Goal: Task Accomplishment & Management: Manage account settings

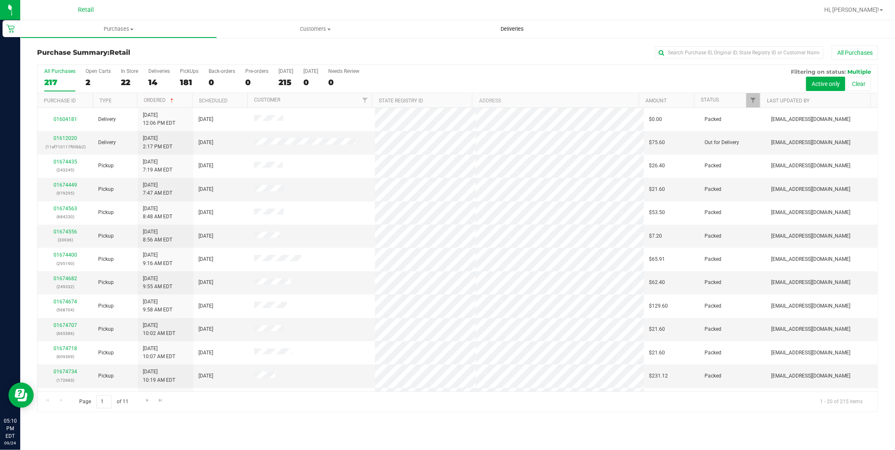
click at [513, 28] on span "Deliveries" at bounding box center [512, 29] width 46 height 8
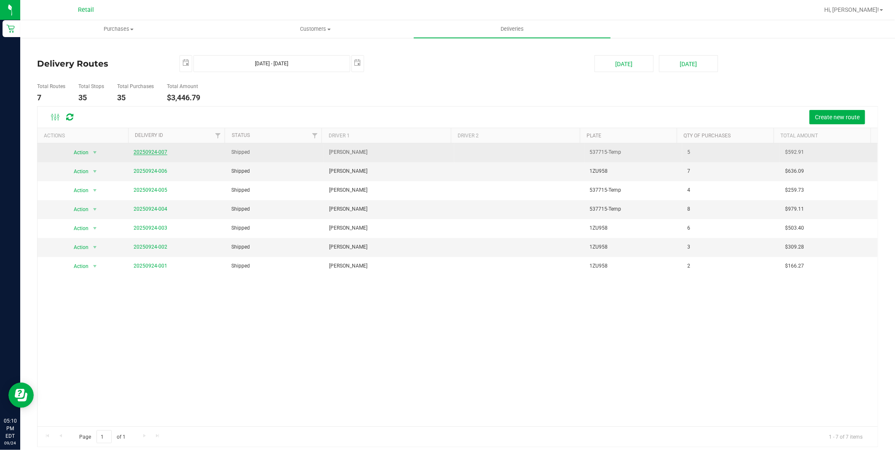
click at [150, 152] on link "20250924-007" at bounding box center [151, 152] width 34 height 6
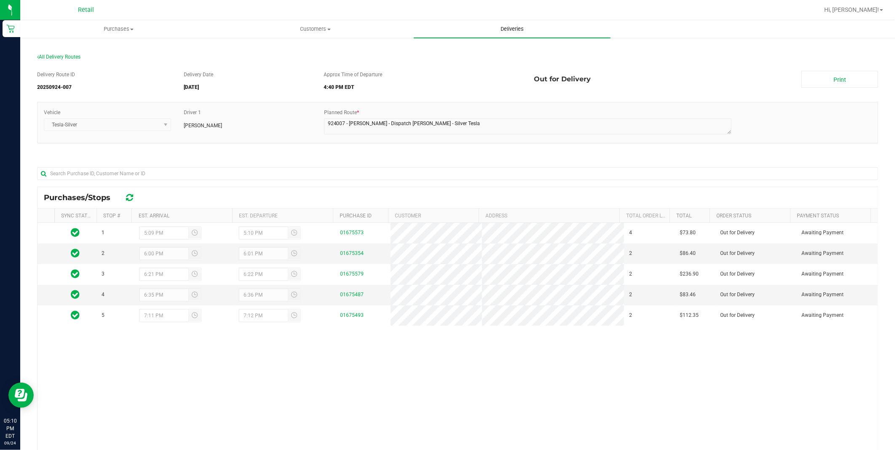
click at [503, 31] on span "Deliveries" at bounding box center [512, 29] width 46 height 8
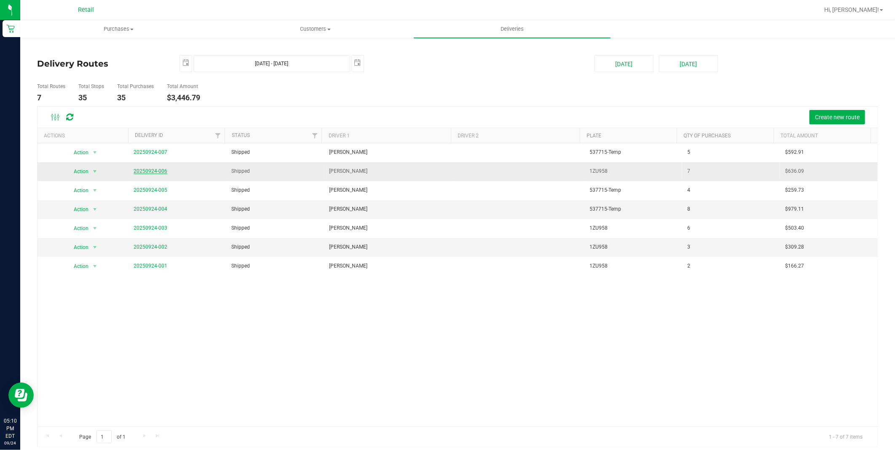
click at [149, 170] on link "20250924-006" at bounding box center [151, 171] width 34 height 6
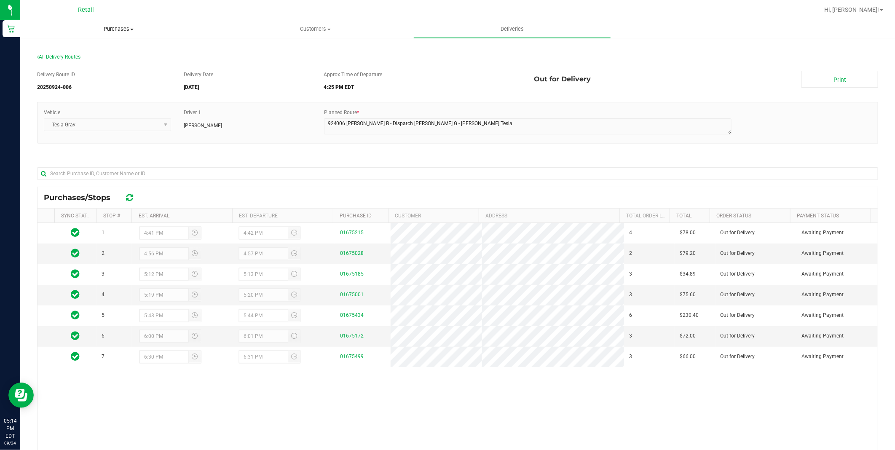
click at [125, 21] on uib-tab-heading "Purchases Summary of purchases Fulfillment All purchases" at bounding box center [119, 29] width 196 height 17
click at [61, 58] on span "Fulfillment" at bounding box center [46, 60] width 52 height 7
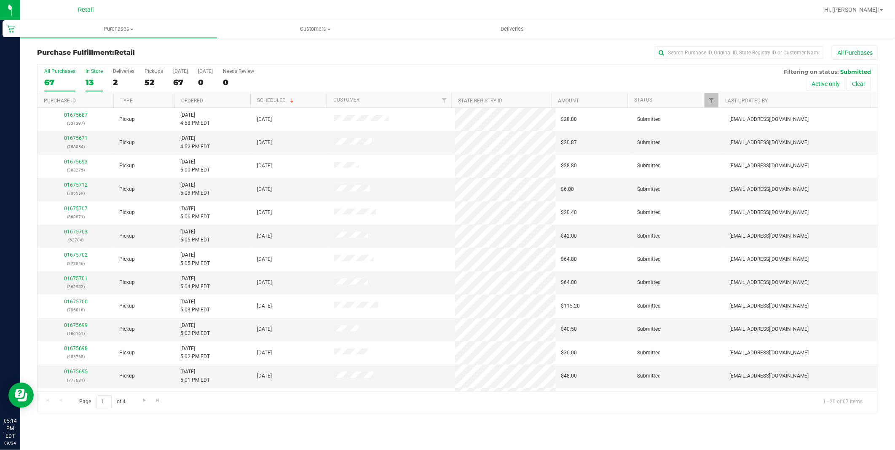
click at [93, 72] on div "In Store" at bounding box center [93, 71] width 17 height 6
click at [0, 0] on input "In Store 13" at bounding box center [0, 0] width 0 height 0
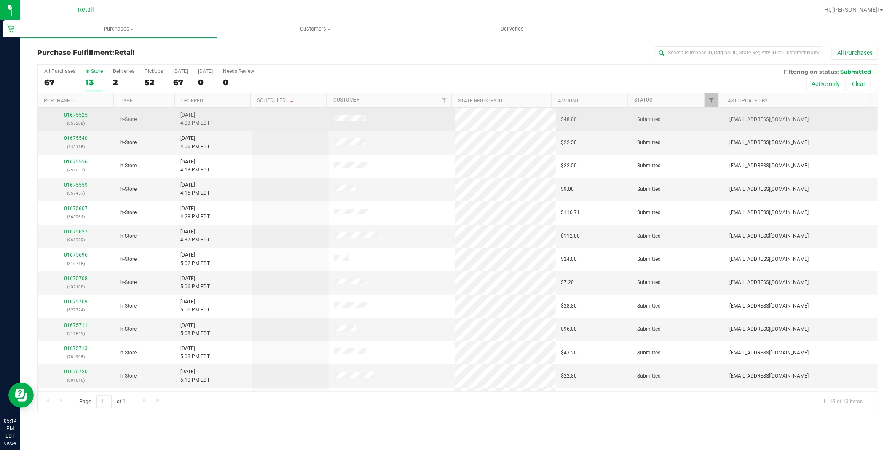
click at [83, 116] on link "01675525" at bounding box center [76, 115] width 24 height 6
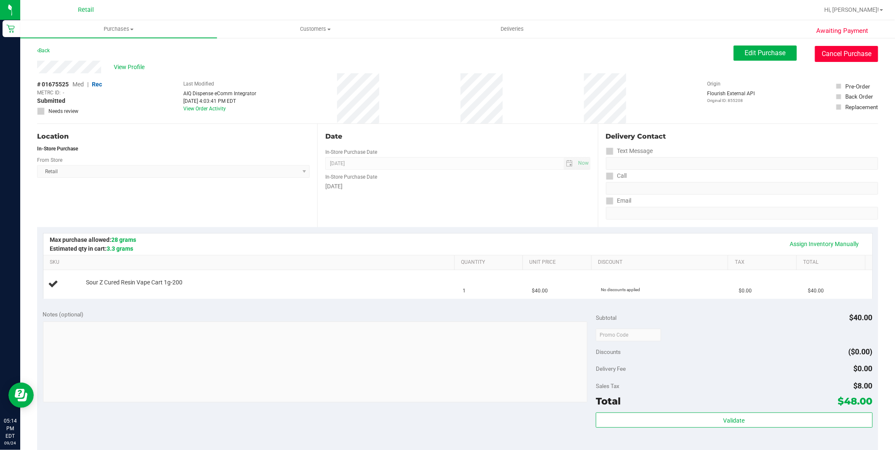
click at [833, 49] on button "Cancel Purchase" at bounding box center [846, 54] width 63 height 16
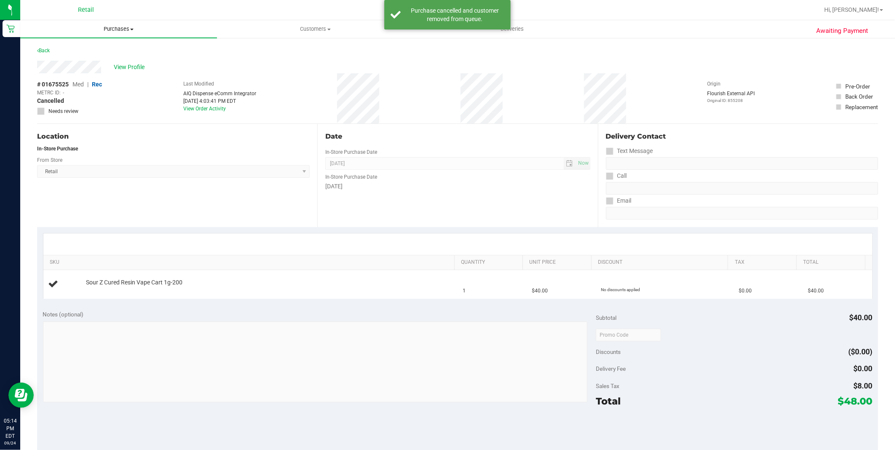
click at [118, 27] on span "Purchases" at bounding box center [118, 29] width 197 height 8
click at [141, 103] on div "# 01675525 Med | Rec METRC ID: - Cancelled Needs review Last Modified AIQ Dispe…" at bounding box center [457, 98] width 841 height 50
click at [40, 51] on link "Back" at bounding box center [43, 51] width 13 height 6
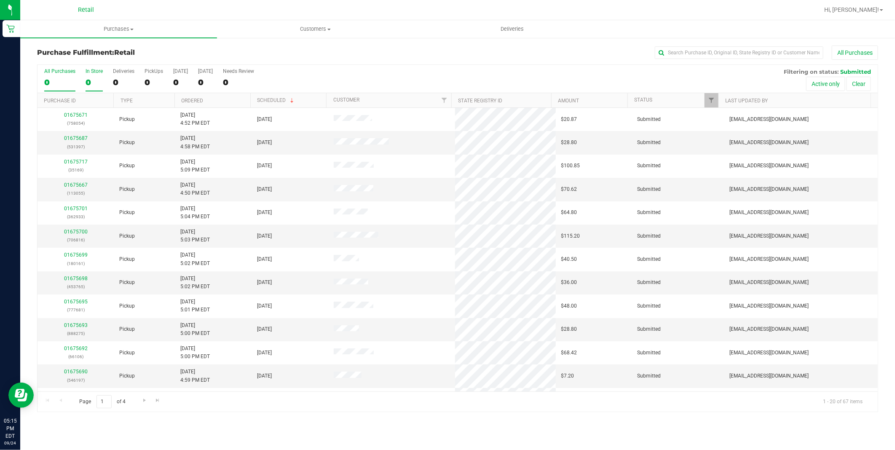
click at [94, 72] on div "In Store" at bounding box center [93, 71] width 17 height 6
click at [0, 0] on input "In Store 0" at bounding box center [0, 0] width 0 height 0
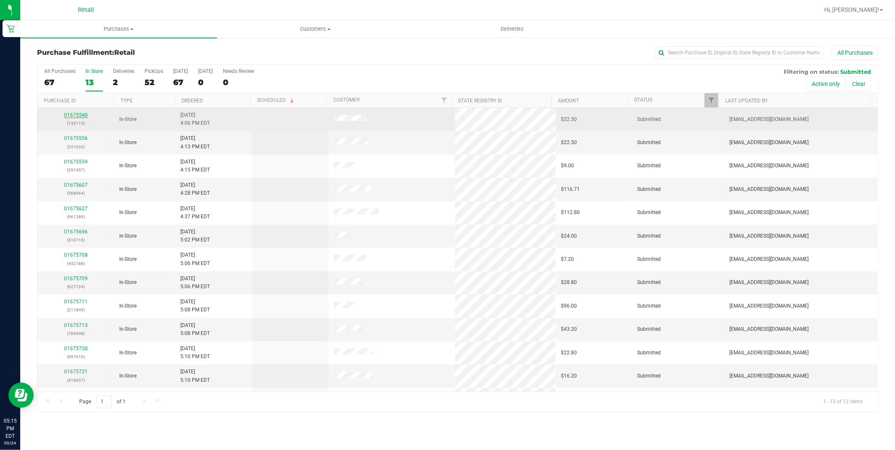
click at [69, 115] on link "01675540" at bounding box center [76, 115] width 24 height 6
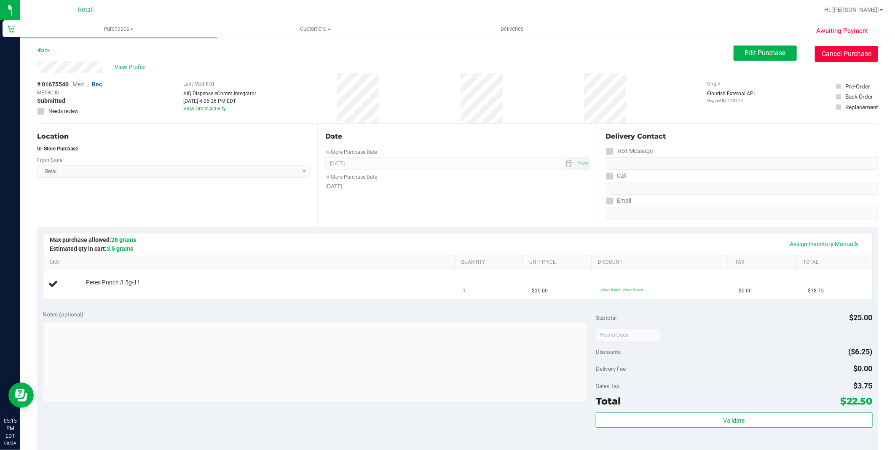
click at [825, 55] on button "Cancel Purchase" at bounding box center [846, 54] width 63 height 16
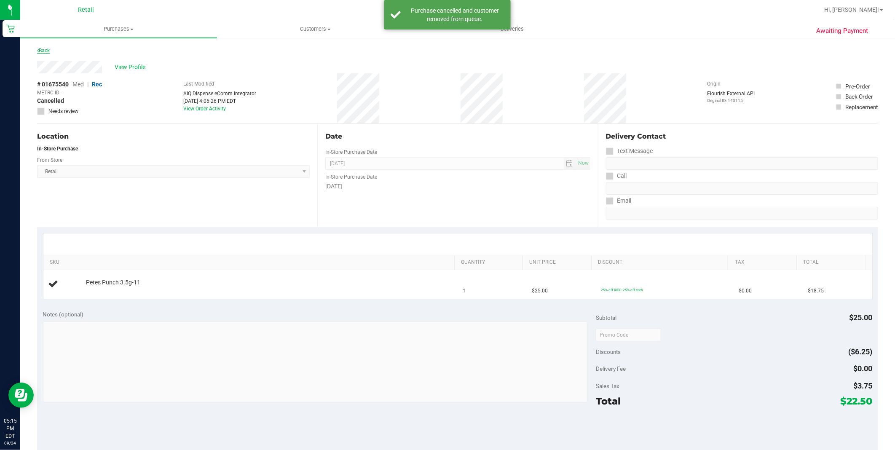
click at [48, 49] on link "Back" at bounding box center [43, 51] width 13 height 6
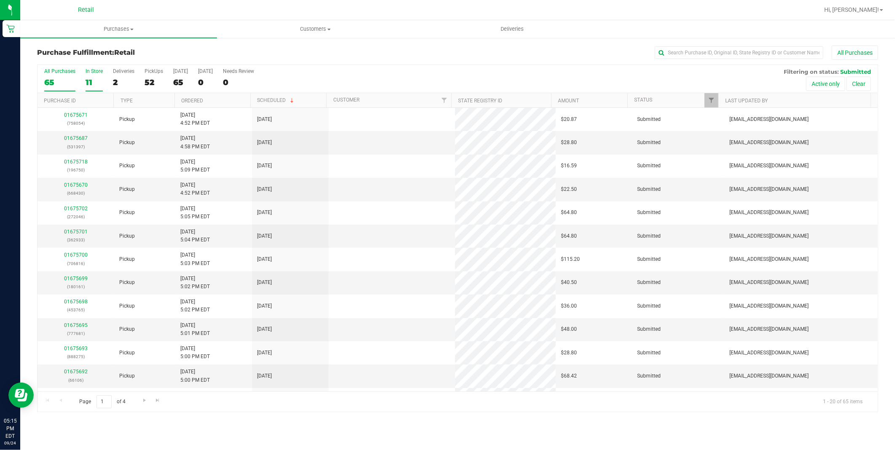
click at [89, 76] on label "In Store 11" at bounding box center [93, 79] width 17 height 23
click at [0, 0] on input "In Store 11" at bounding box center [0, 0] width 0 height 0
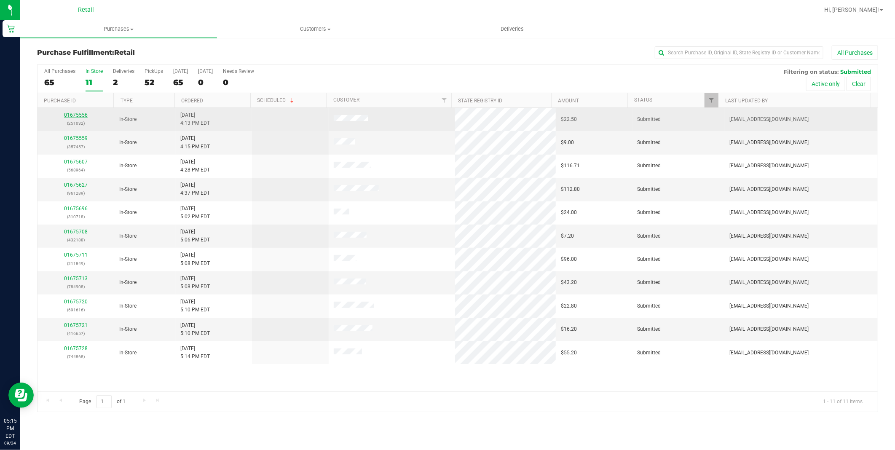
click at [72, 115] on link "01675556" at bounding box center [76, 115] width 24 height 6
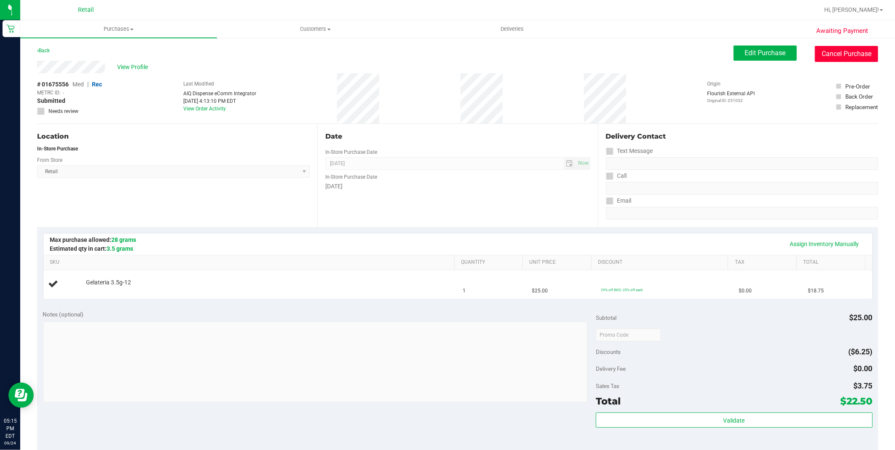
click at [849, 54] on button "Cancel Purchase" at bounding box center [846, 54] width 63 height 16
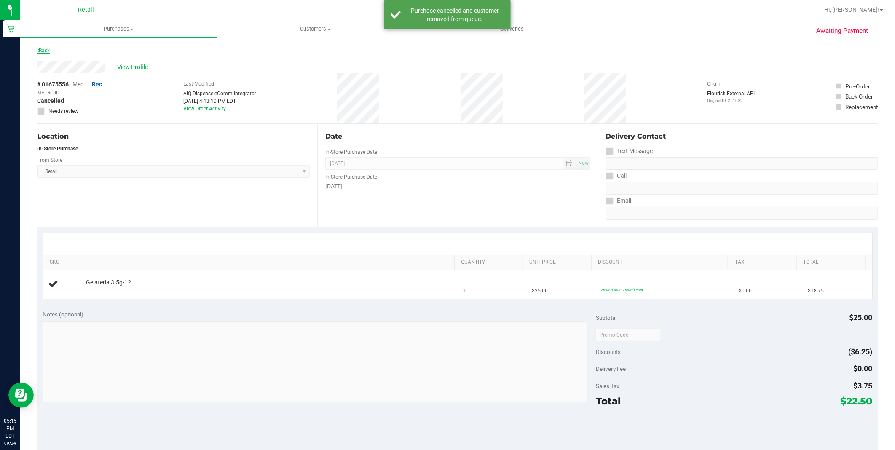
click at [38, 48] on icon at bounding box center [38, 50] width 2 height 5
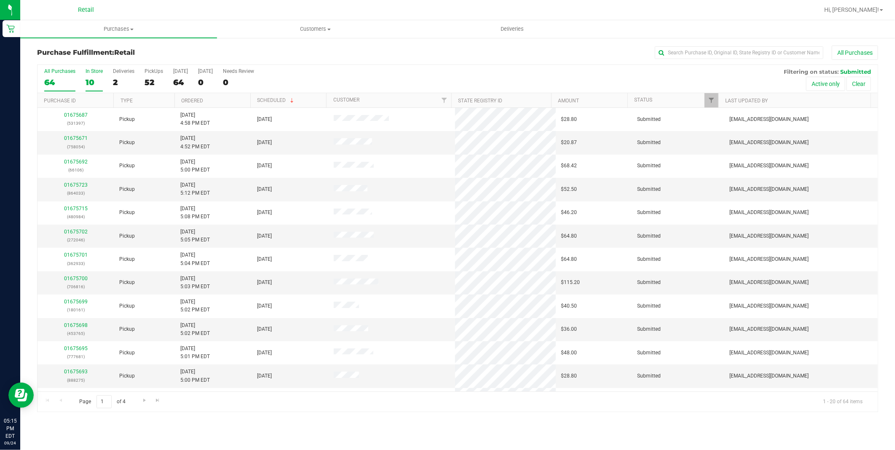
click at [95, 72] on div "In Store" at bounding box center [93, 71] width 17 height 6
click at [0, 0] on input "In Store 10" at bounding box center [0, 0] width 0 height 0
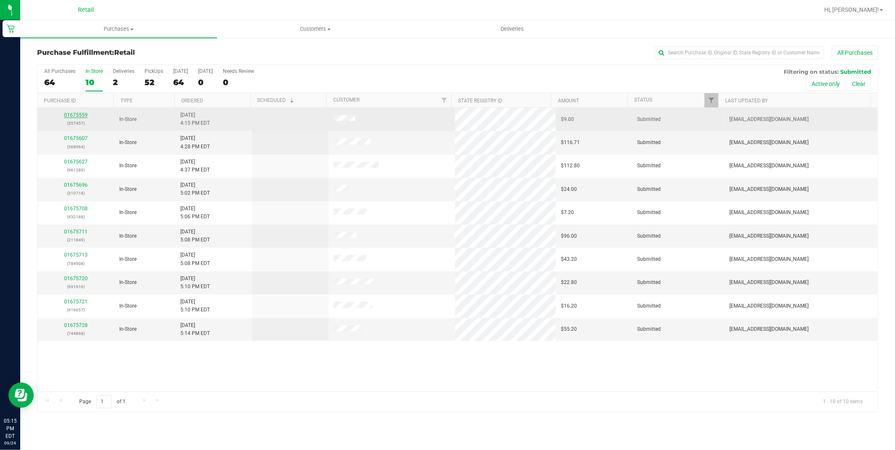
click at [80, 116] on link "01675559" at bounding box center [76, 115] width 24 height 6
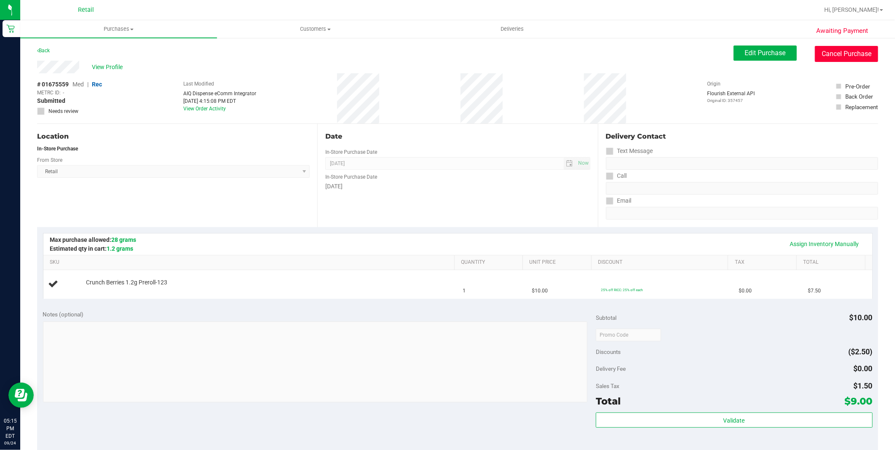
click at [846, 54] on button "Cancel Purchase" at bounding box center [846, 54] width 63 height 16
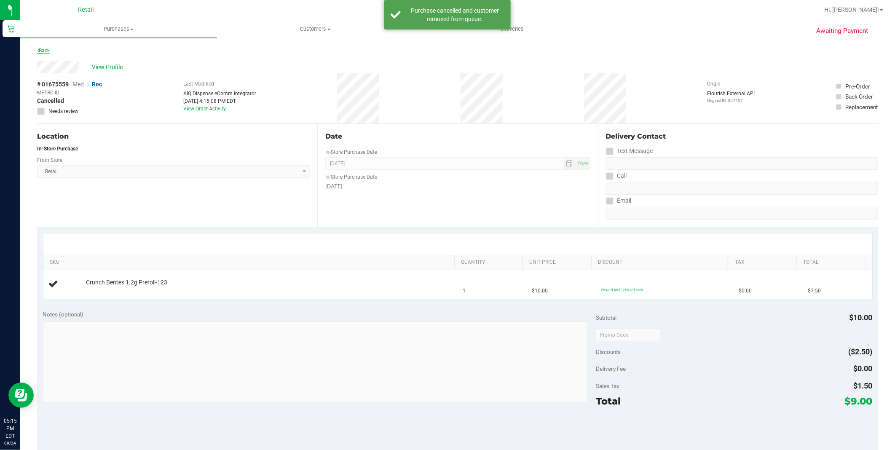
click at [45, 52] on link "Back" at bounding box center [43, 51] width 13 height 6
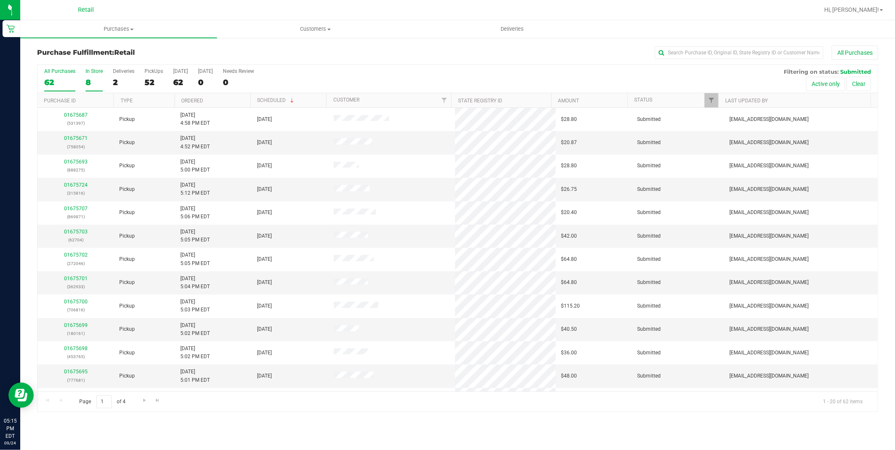
click at [97, 72] on div "In Store" at bounding box center [93, 71] width 17 height 6
click at [0, 0] on input "In Store 8" at bounding box center [0, 0] width 0 height 0
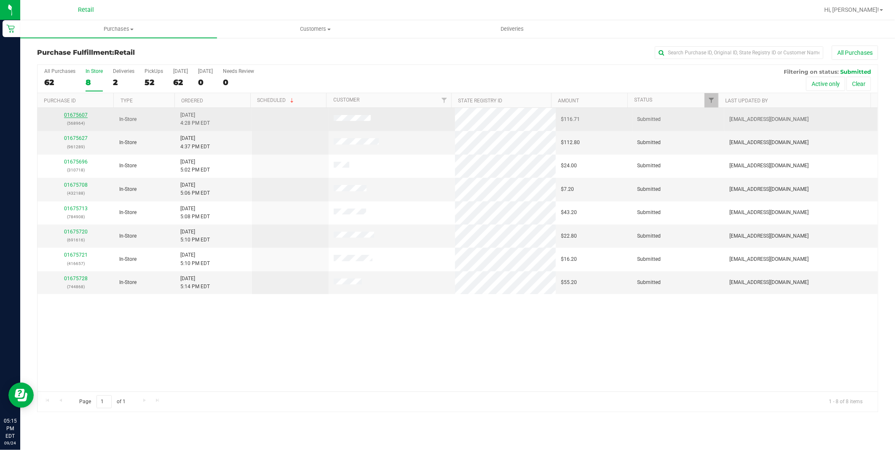
click at [77, 112] on link "01675607" at bounding box center [76, 115] width 24 height 6
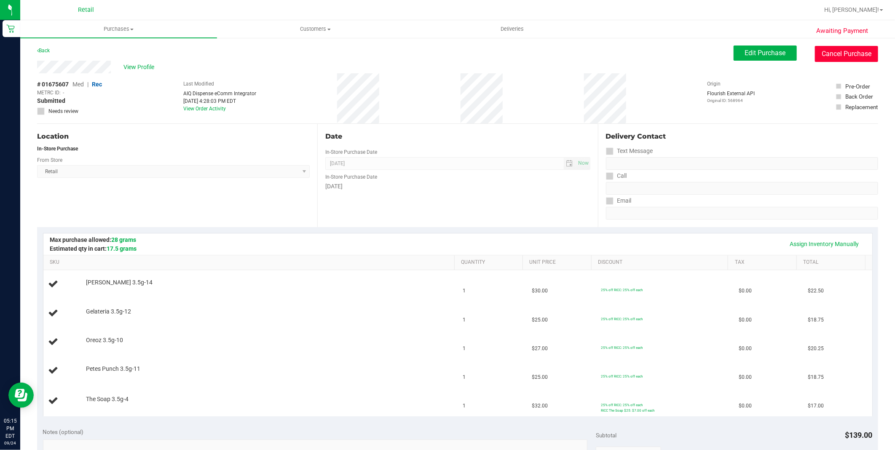
click at [845, 51] on button "Cancel Purchase" at bounding box center [846, 54] width 63 height 16
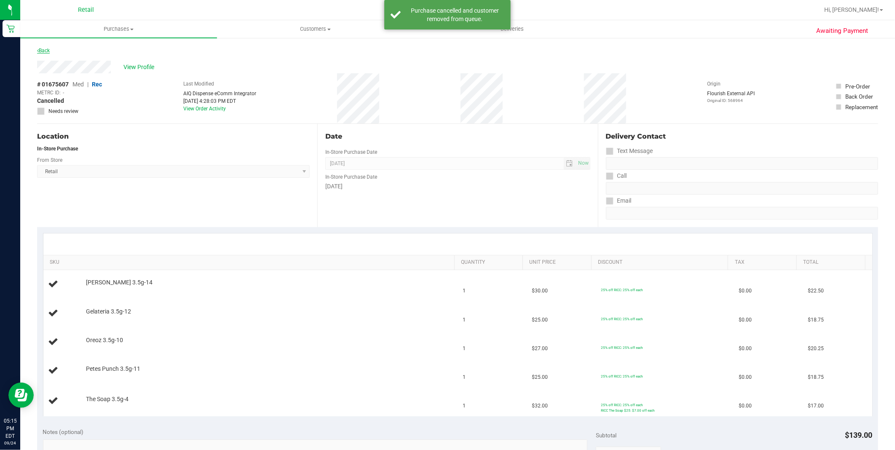
click at [40, 51] on link "Back" at bounding box center [43, 51] width 13 height 6
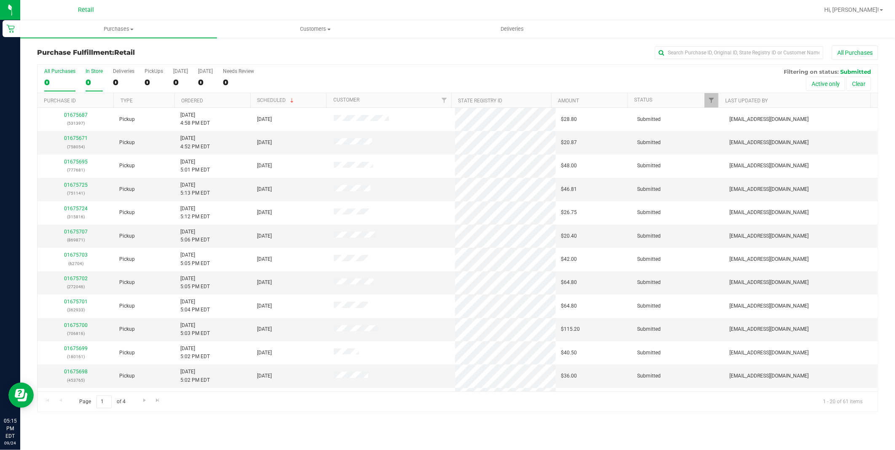
click at [93, 73] on div "In Store" at bounding box center [93, 71] width 17 height 6
click at [0, 0] on input "In Store 0" at bounding box center [0, 0] width 0 height 0
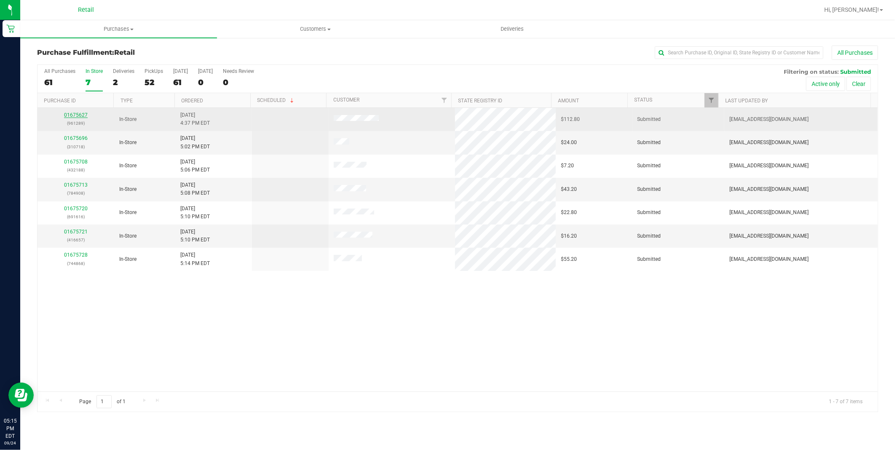
click at [77, 114] on link "01675627" at bounding box center [76, 115] width 24 height 6
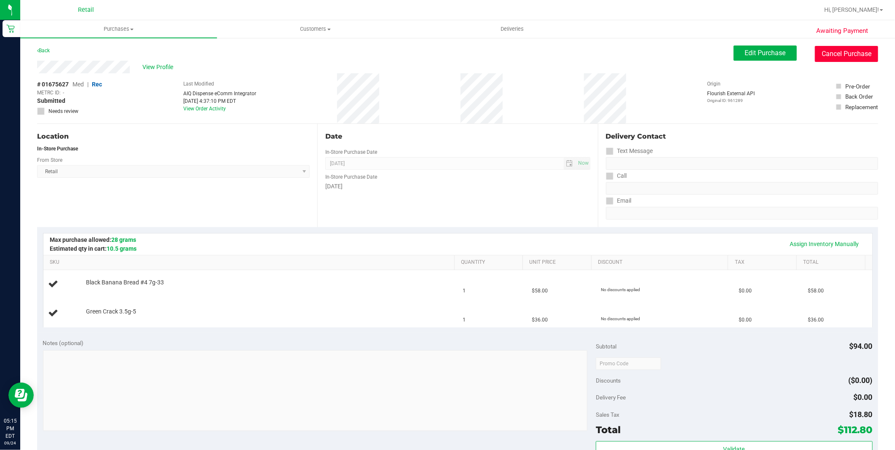
click at [845, 51] on button "Cancel Purchase" at bounding box center [846, 54] width 63 height 16
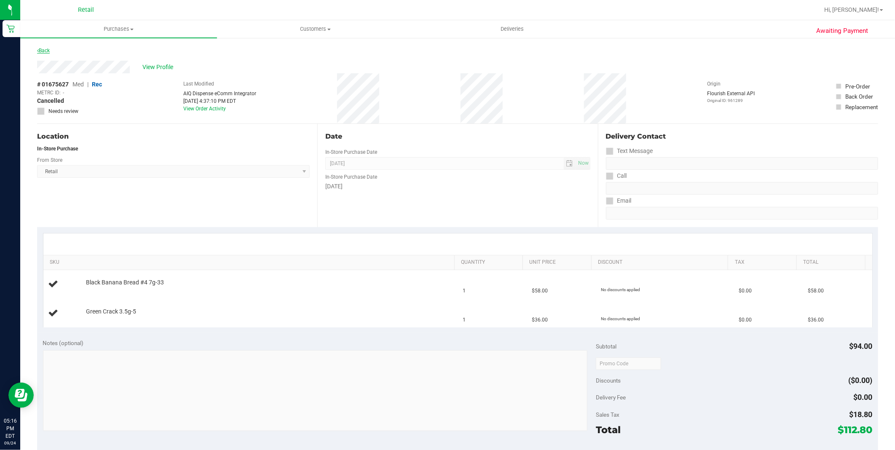
click at [48, 52] on link "Back" at bounding box center [43, 51] width 13 height 6
